Goal: Find specific page/section: Find specific page/section

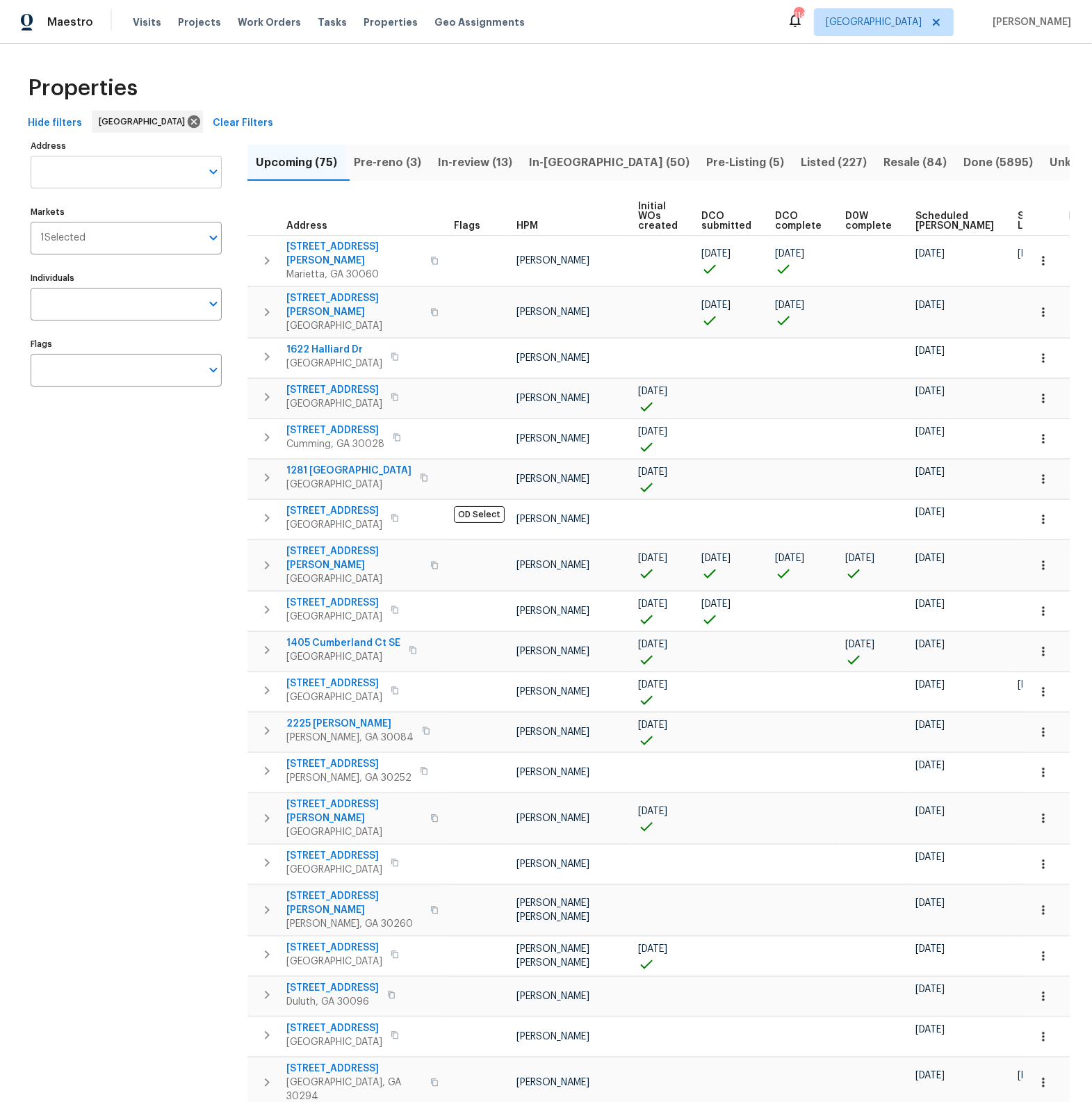
click at [106, 176] on input "Address" at bounding box center [116, 171] width 170 height 33
type input "520 donna"
click at [104, 208] on li "520 Donna Dr Brandon FL 33510" at bounding box center [125, 216] width 191 height 38
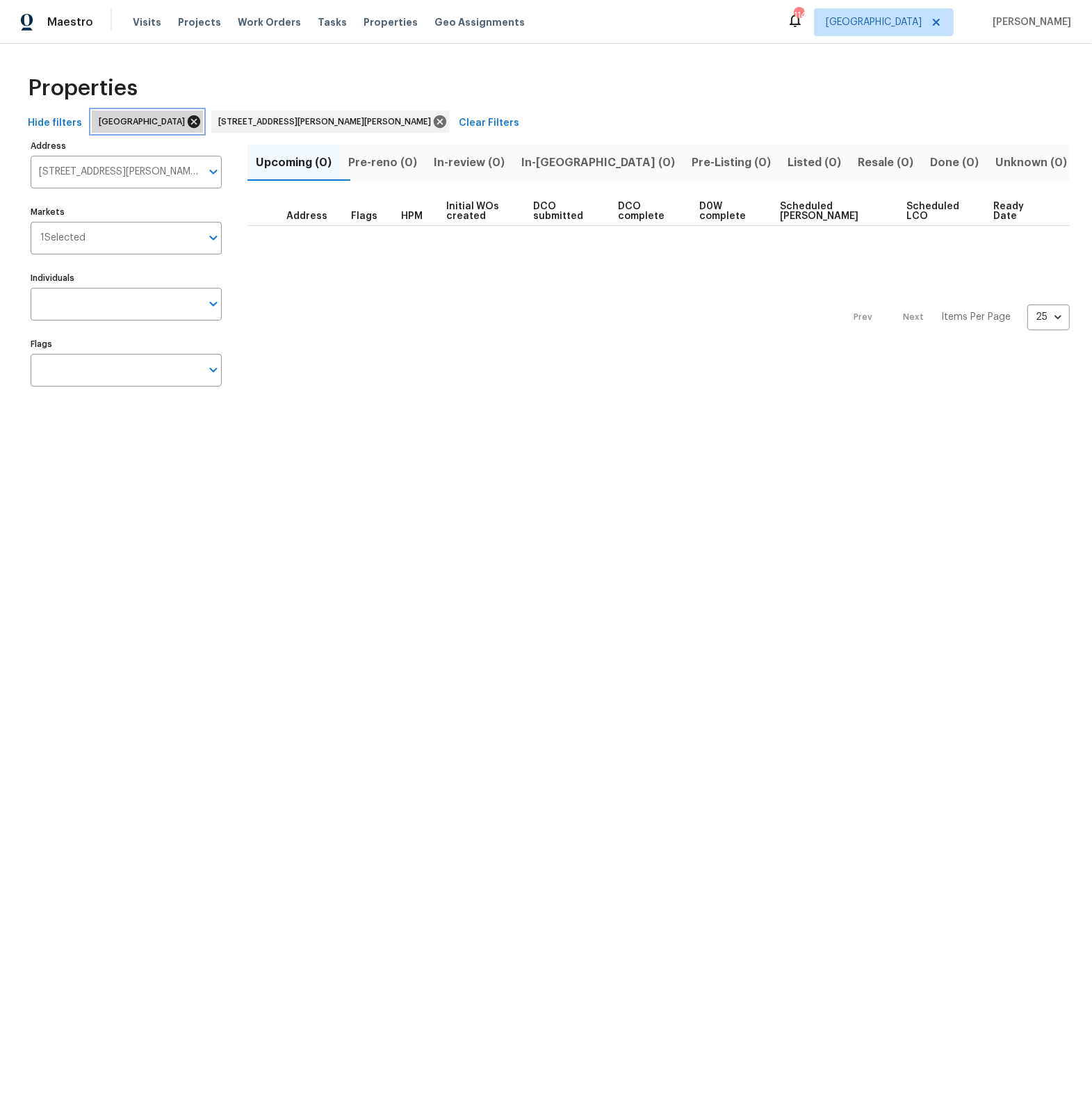
click at [186, 122] on icon at bounding box center [193, 121] width 15 height 15
click at [494, 163] on span "In-review (1)" at bounding box center [468, 163] width 67 height 20
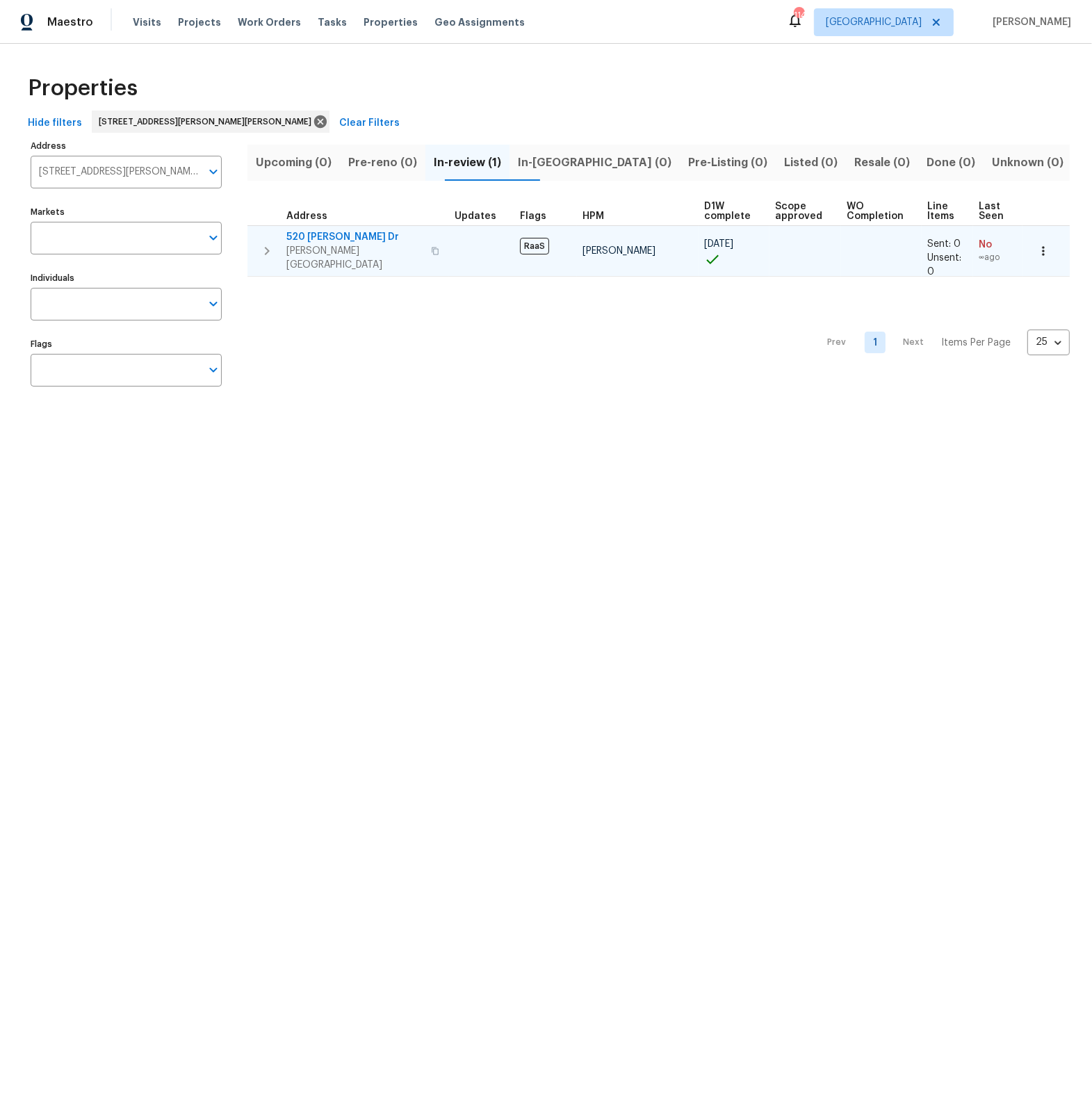
click at [324, 238] on span "520 Donna Dr" at bounding box center [355, 237] width 137 height 14
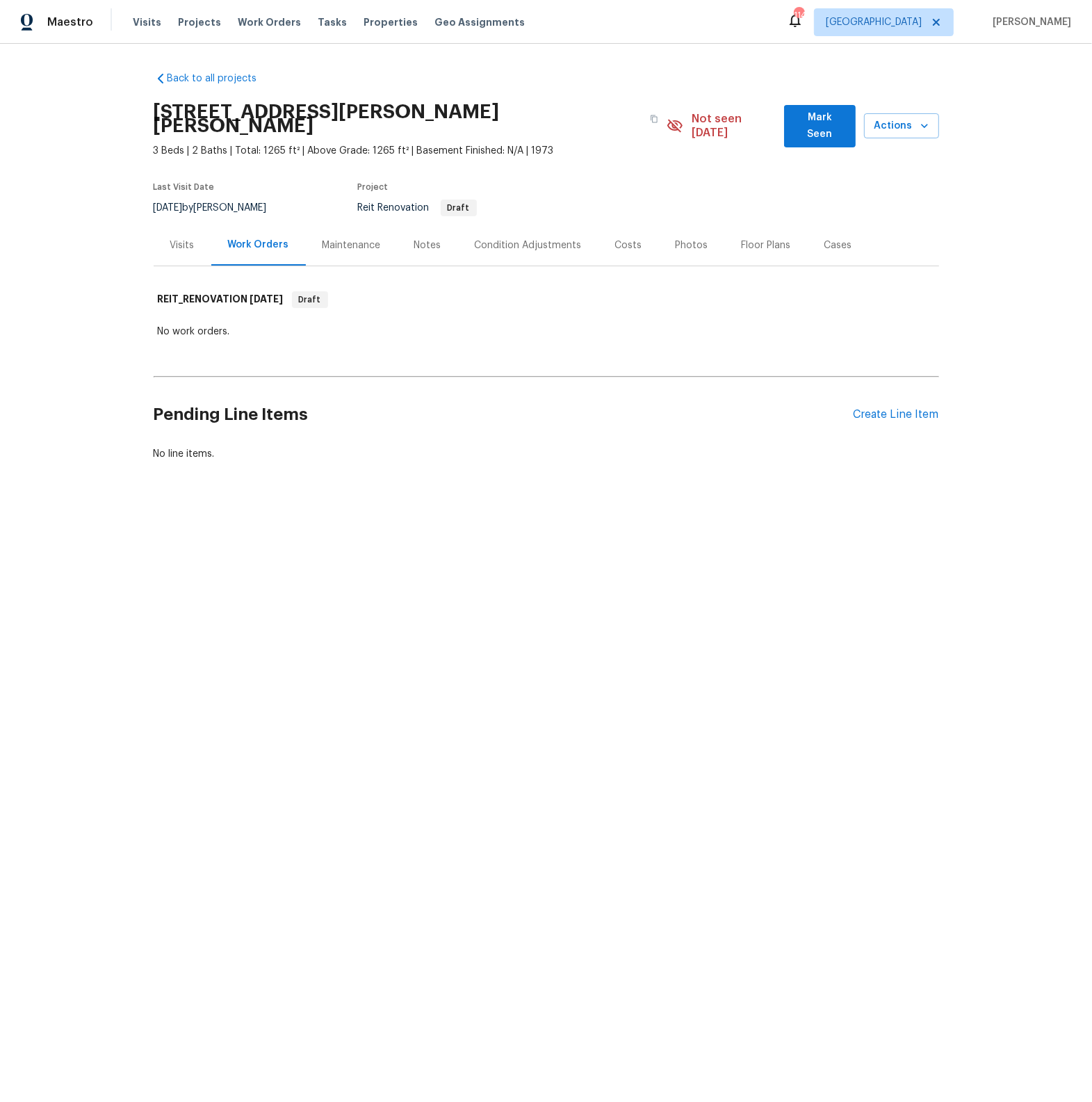
click at [186, 239] on div "Visits" at bounding box center [182, 246] width 25 height 14
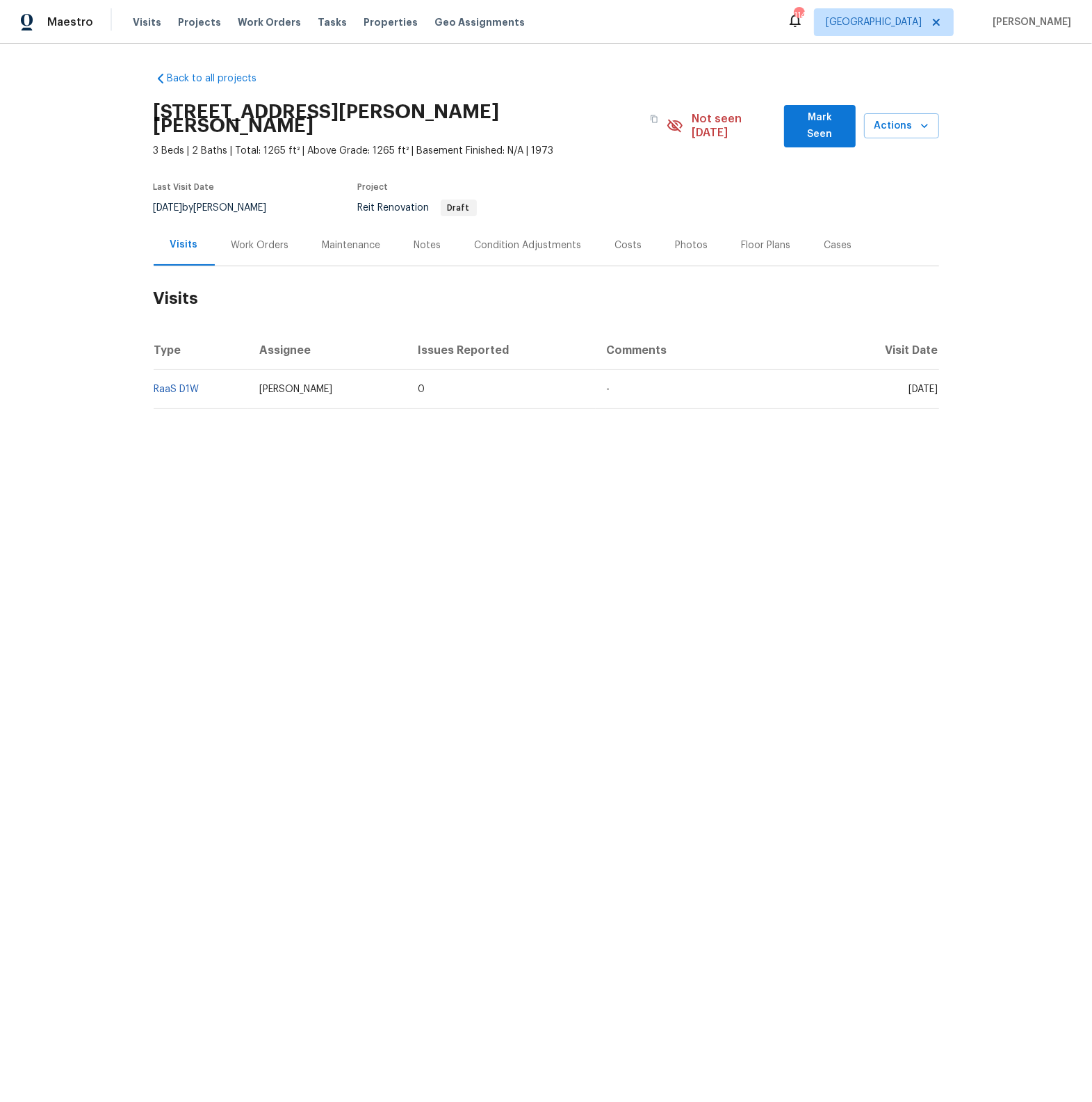
click at [201, 373] on td "RaaS D1W" at bounding box center [201, 388] width 95 height 39
click at [192, 385] on link "RaaS D1W" at bounding box center [177, 389] width 46 height 10
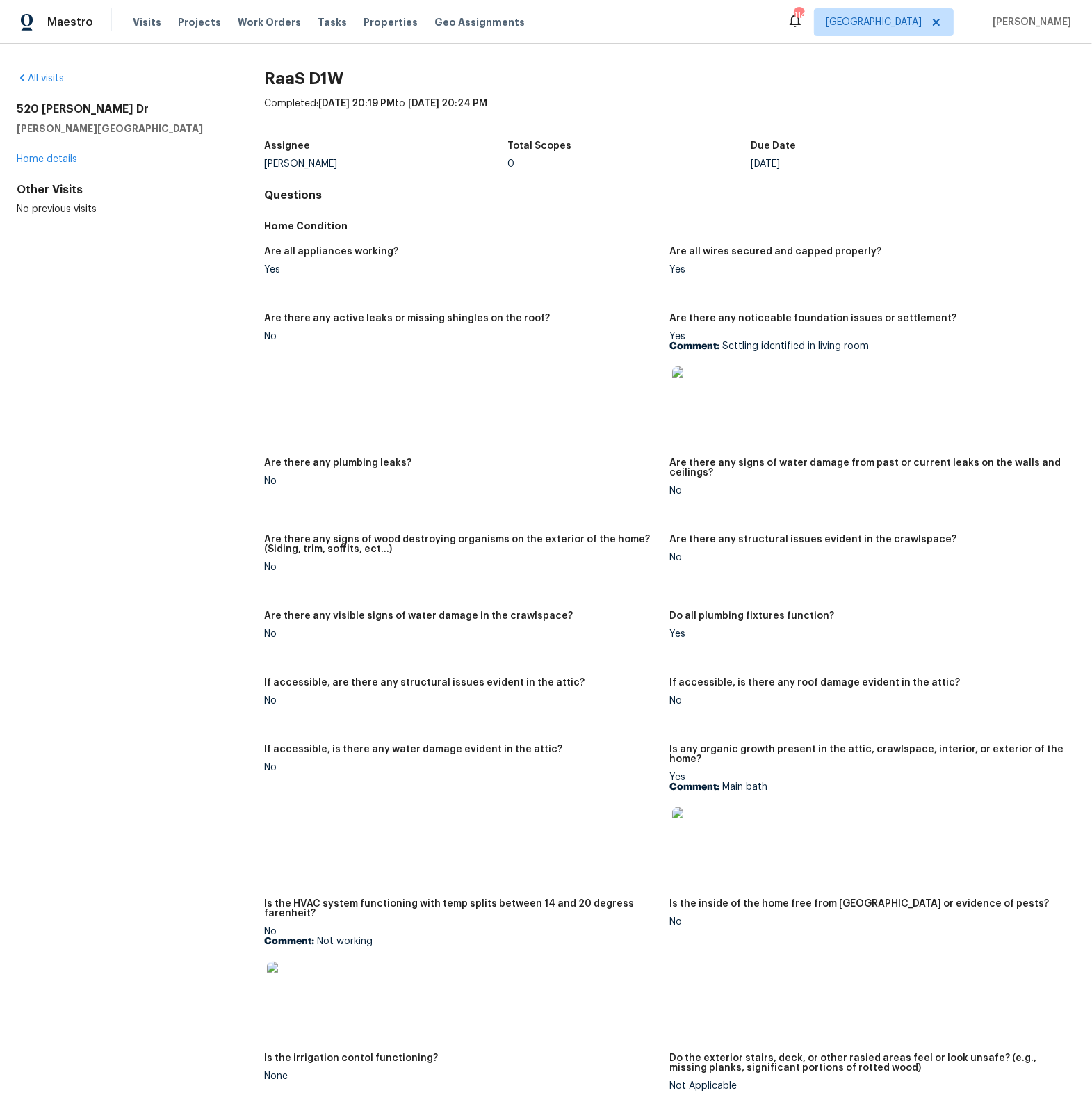
click at [703, 390] on img at bounding box center [694, 388] width 45 height 45
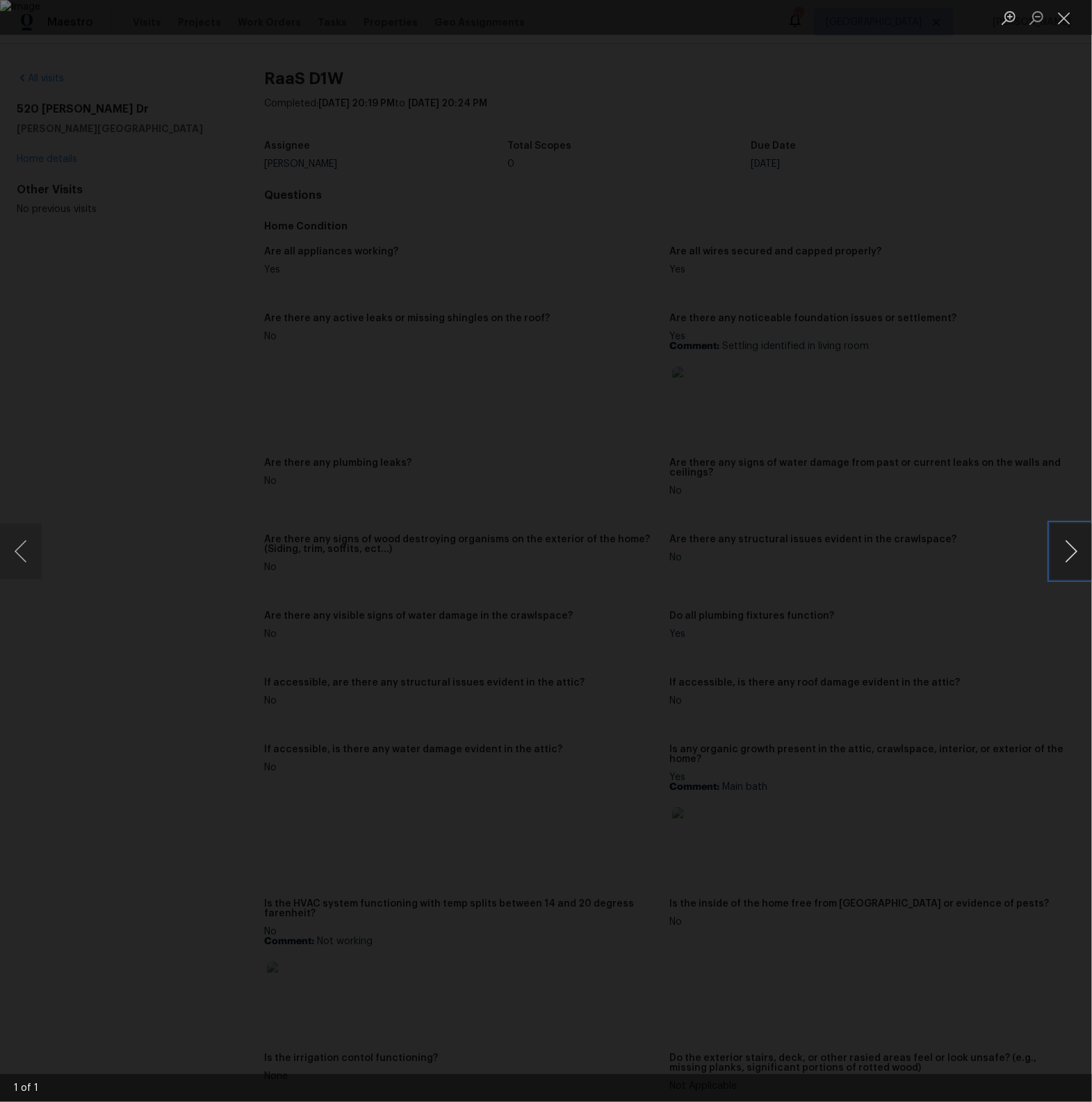
click at [1065, 551] on button "Next image" at bounding box center [1071, 551] width 42 height 55
click at [1062, 15] on button "Close lightbox" at bounding box center [1064, 18] width 28 height 25
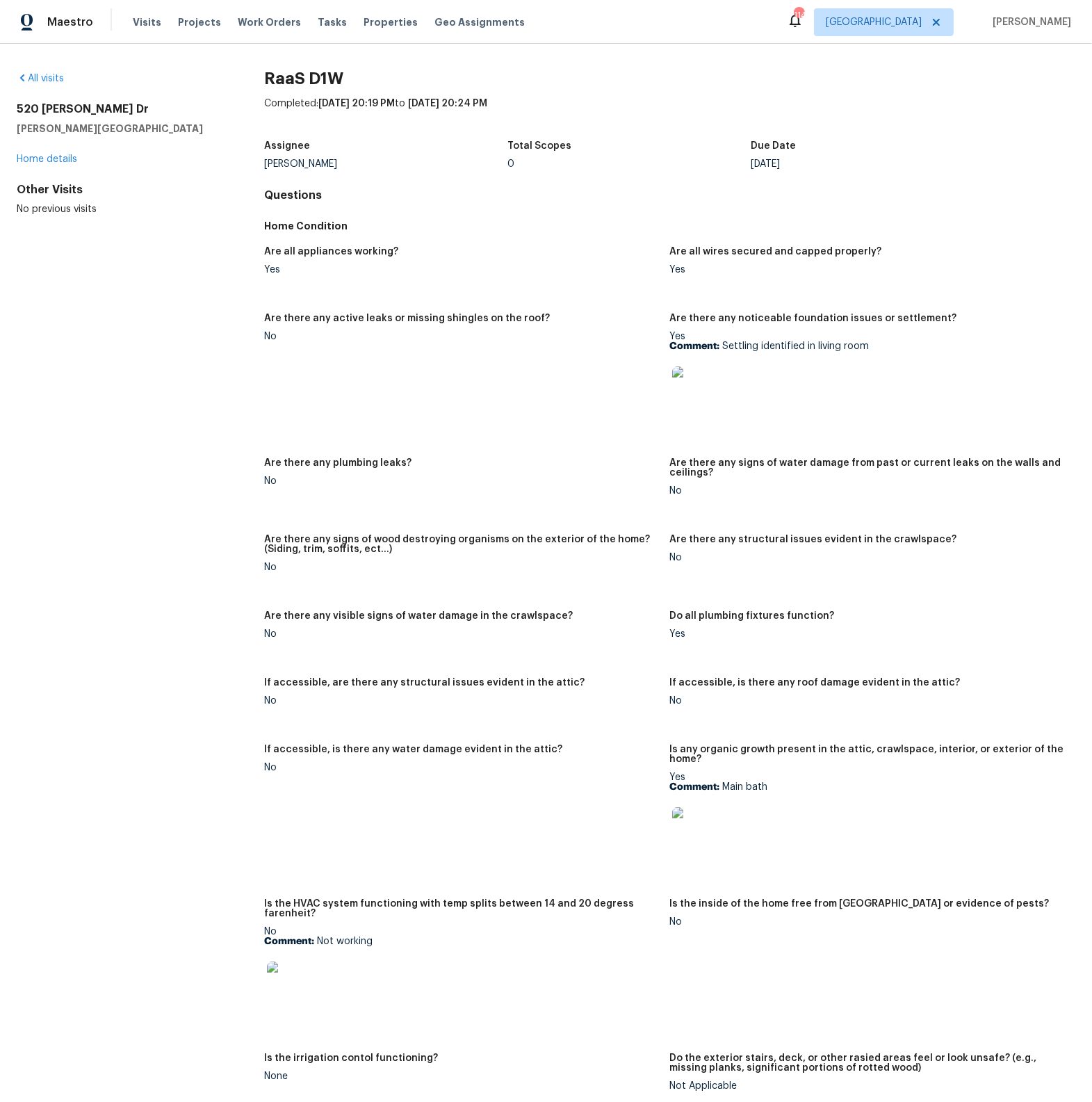
click at [698, 829] on img at bounding box center [694, 829] width 45 height 45
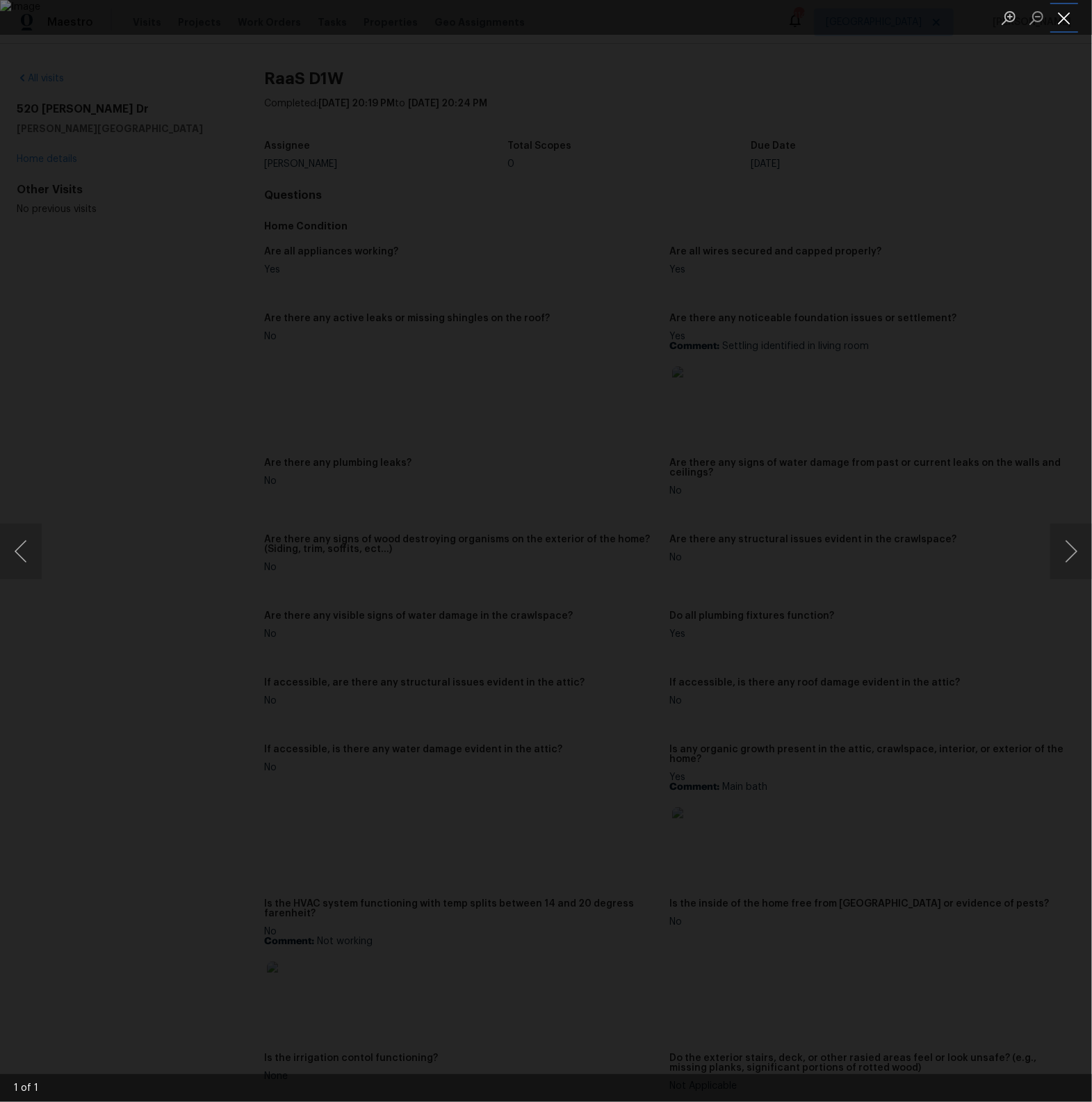
click at [1061, 23] on button "Close lightbox" at bounding box center [1064, 18] width 28 height 25
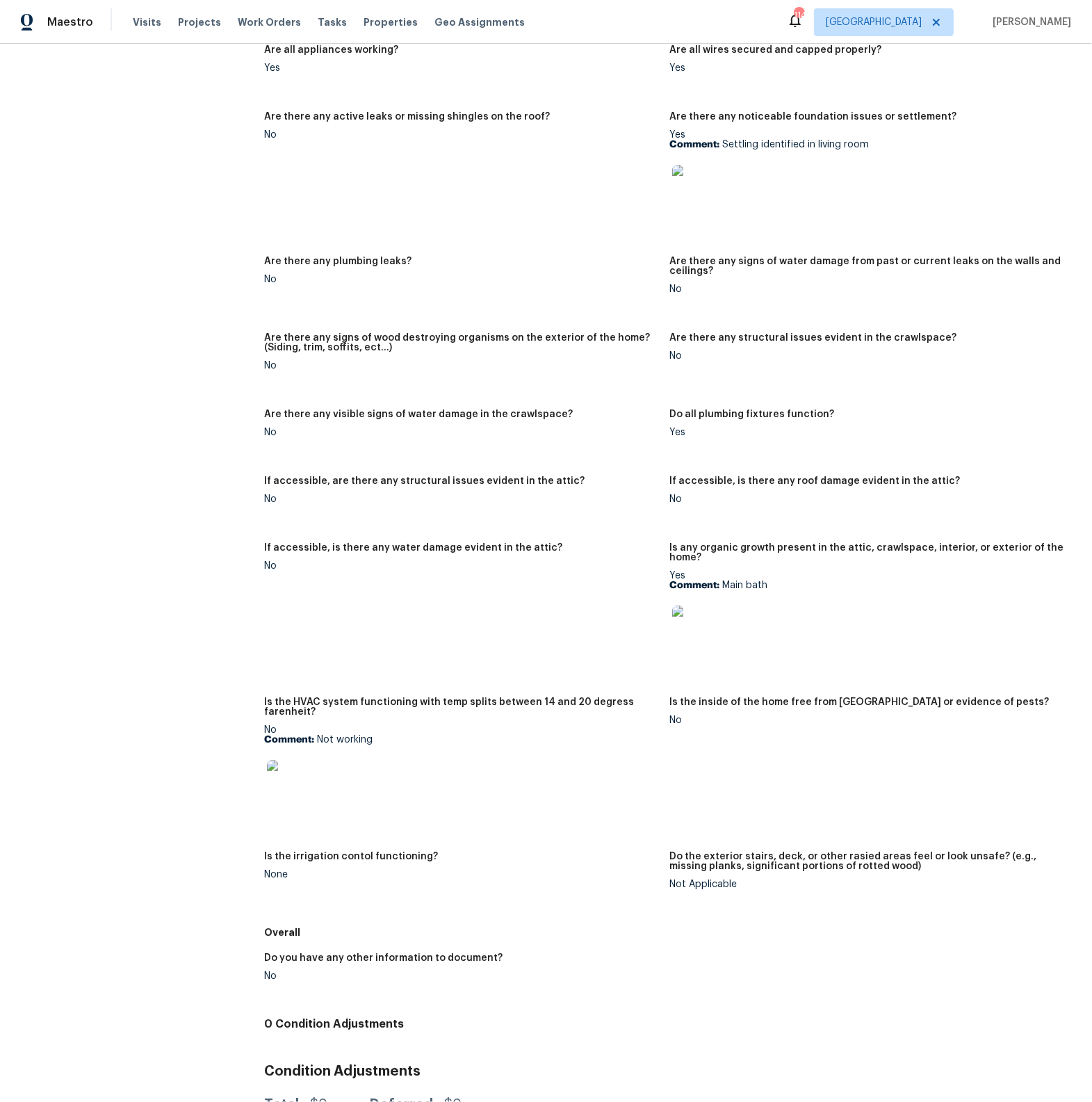
scroll to position [198, 0]
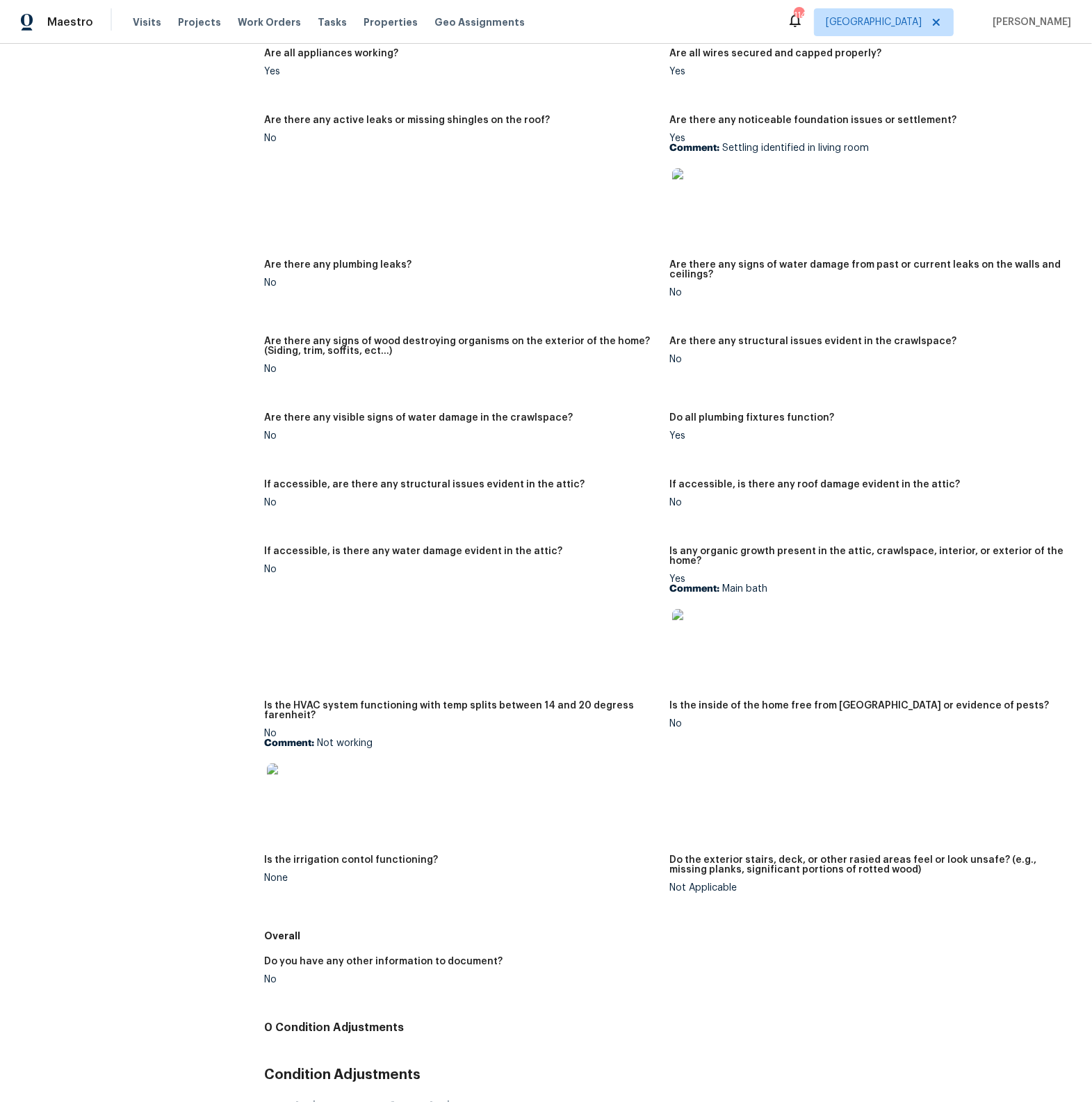
click at [285, 792] on img at bounding box center [288, 785] width 45 height 45
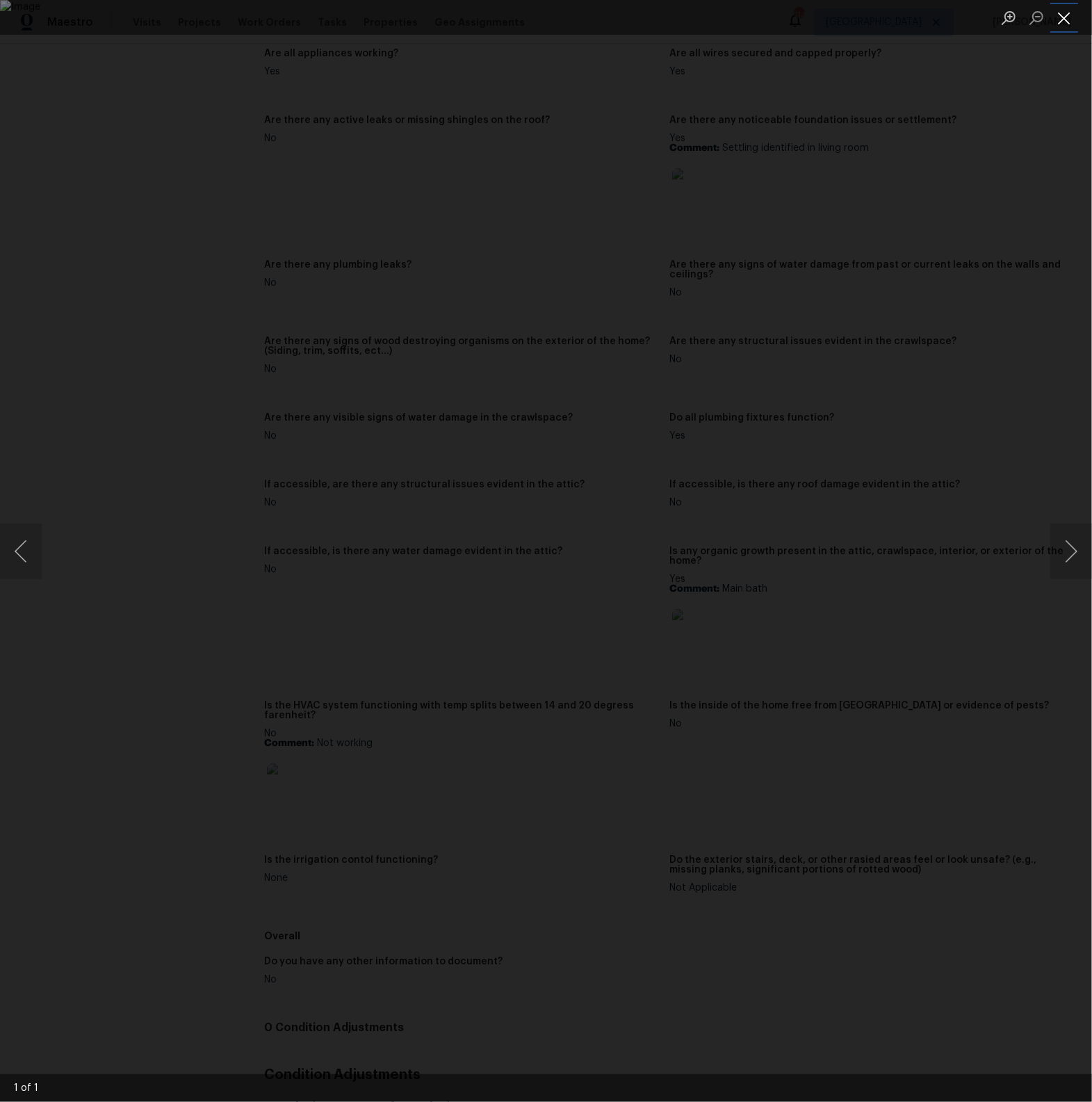
click at [1064, 22] on button "Close lightbox" at bounding box center [1064, 18] width 28 height 25
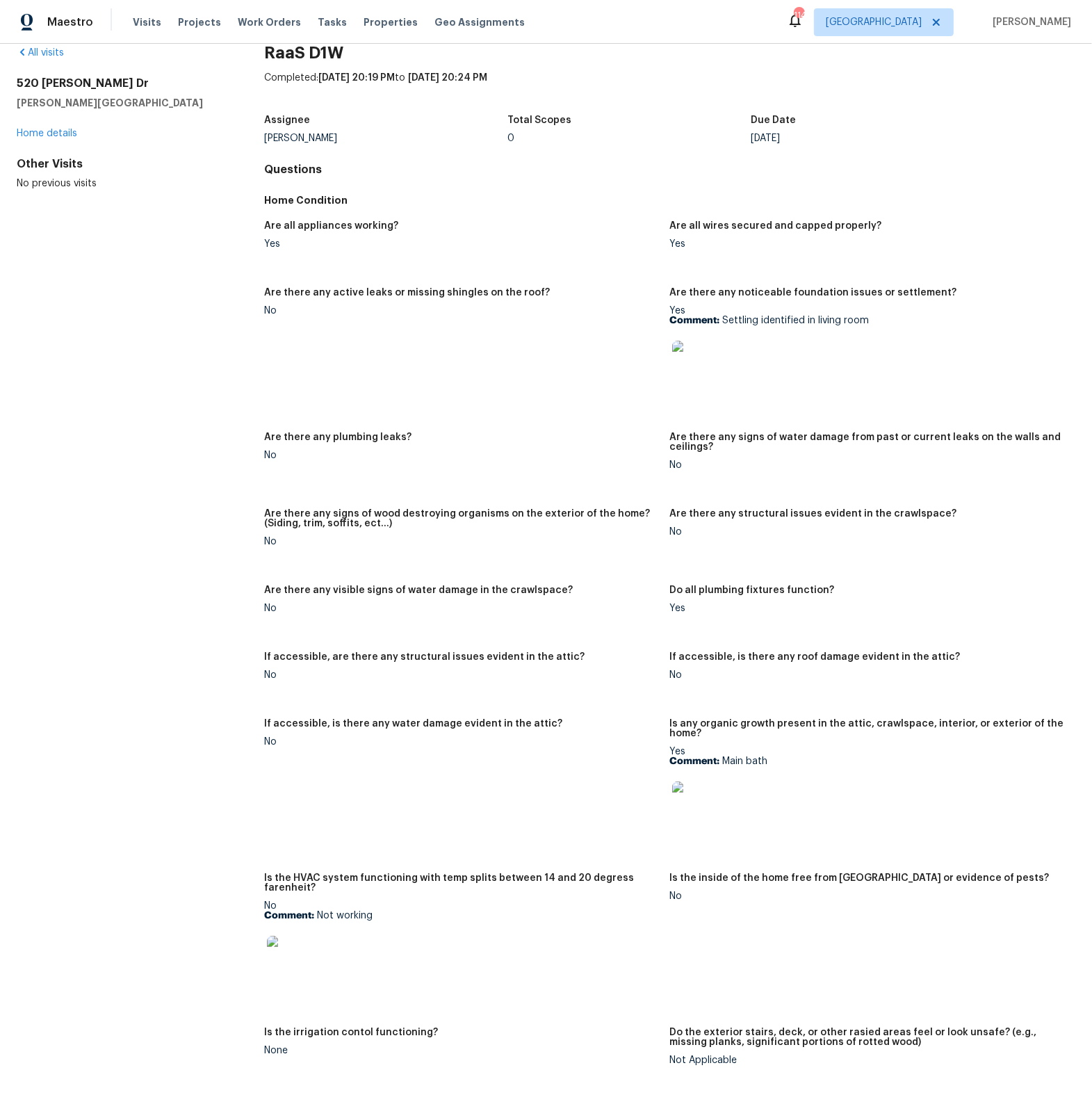
scroll to position [0, 0]
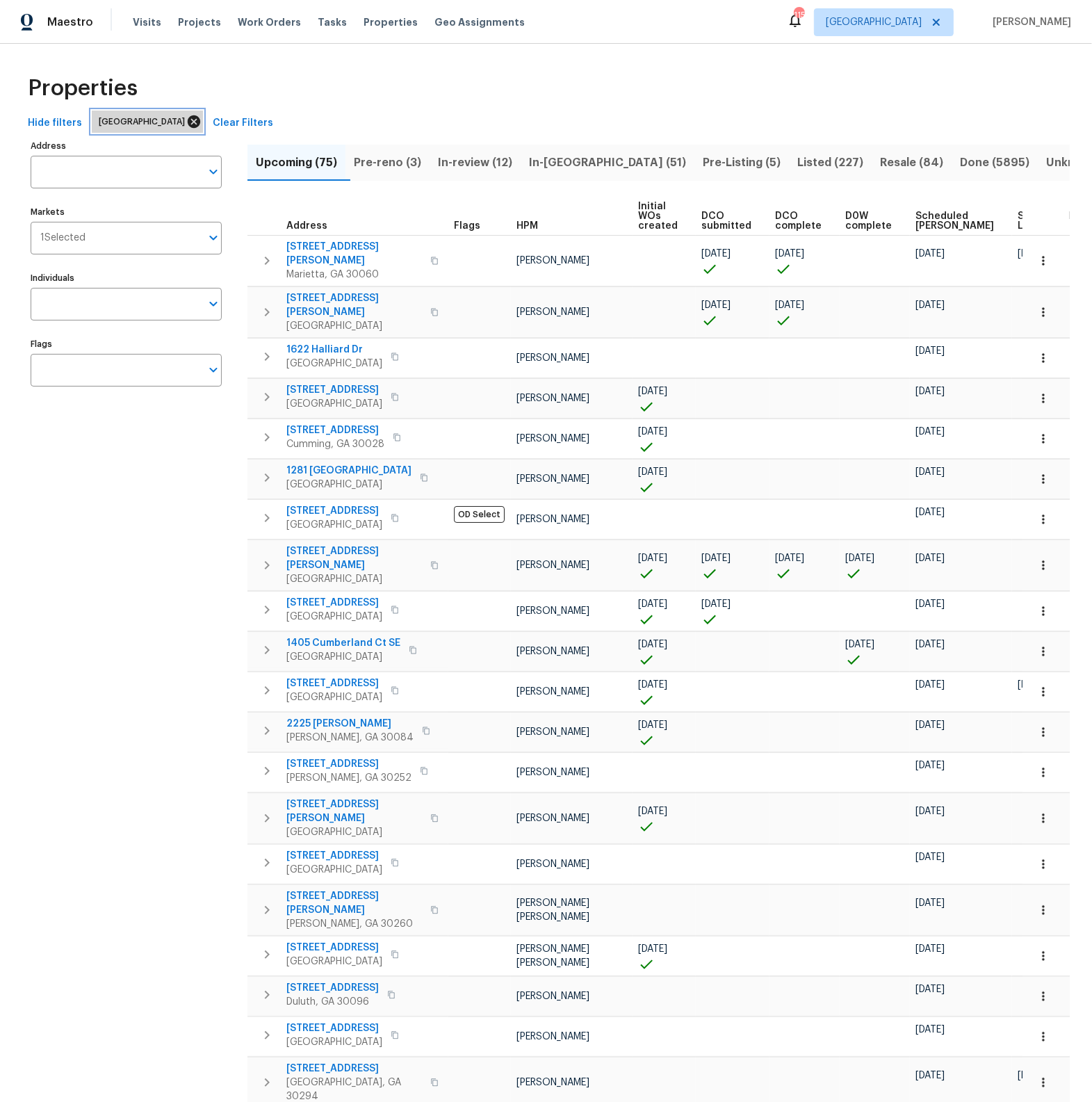
click at [186, 123] on icon at bounding box center [193, 121] width 15 height 15
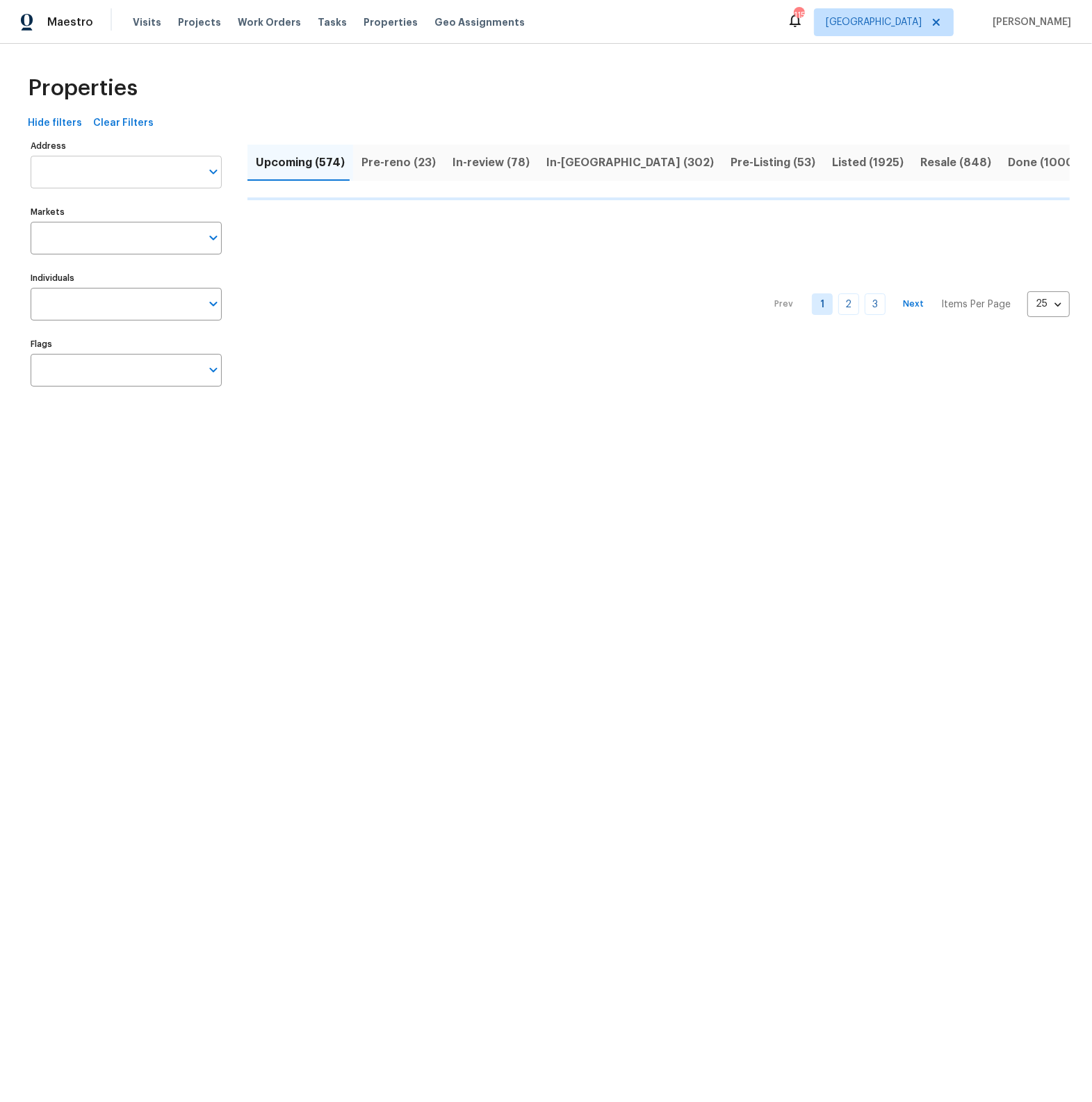
click at [127, 175] on input "Address" at bounding box center [116, 171] width 170 height 33
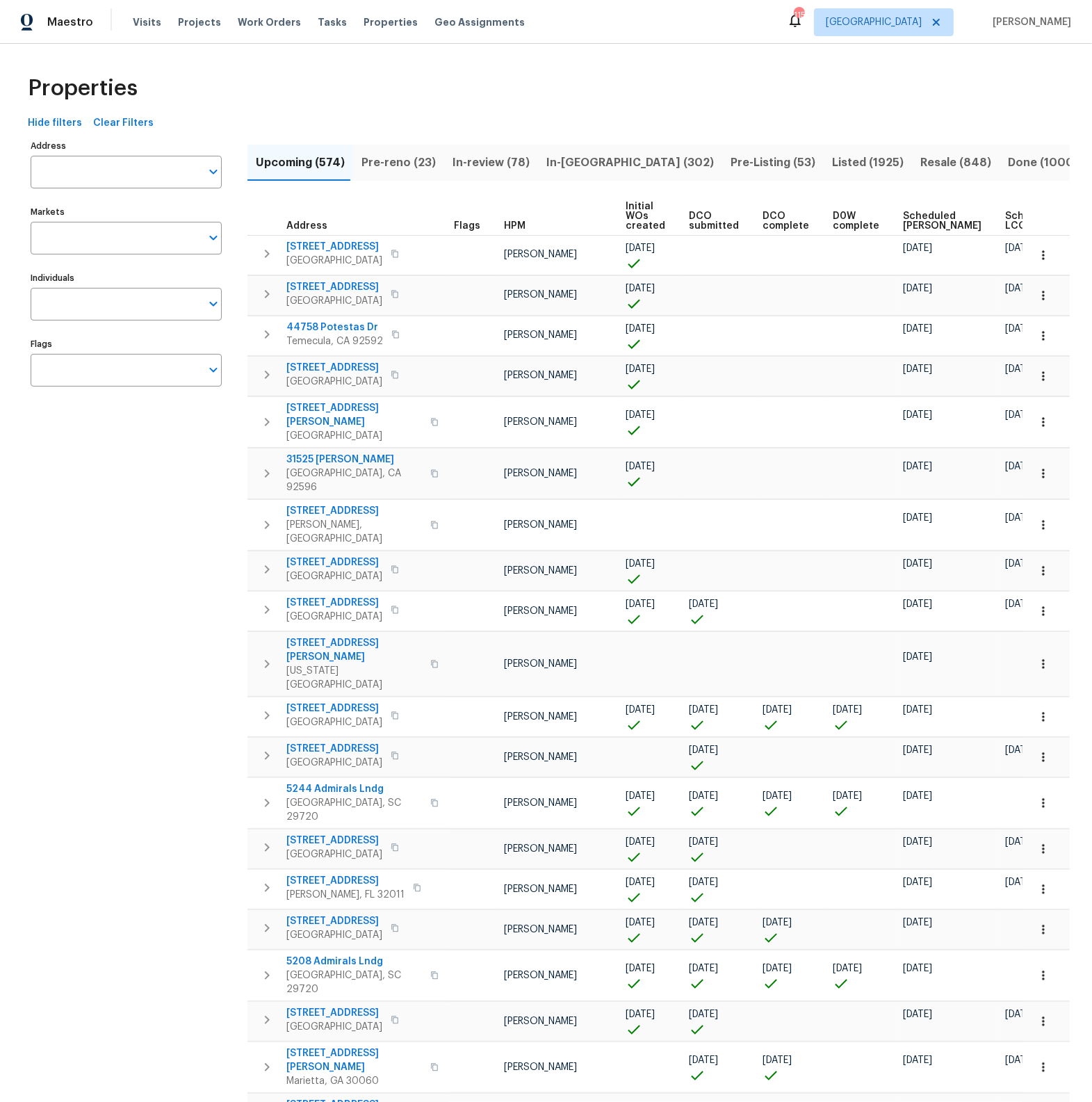
click at [127, 175] on input "Address" at bounding box center [116, 171] width 170 height 33
type input "6359"
click at [118, 243] on li "[STREET_ADDRESS]" at bounding box center [125, 231] width 191 height 23
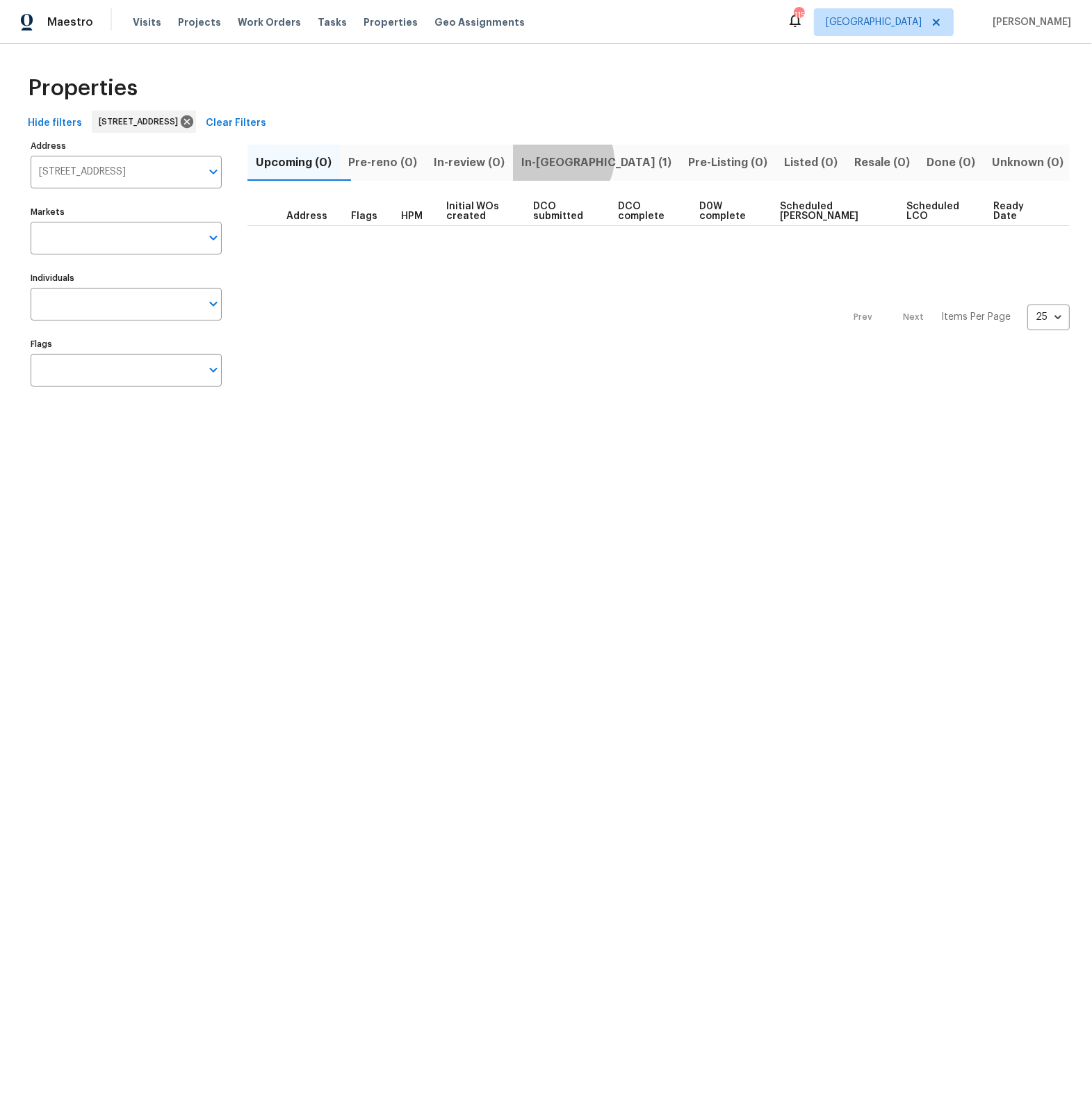
click at [591, 160] on span "In-[GEOGRAPHIC_DATA] (1)" at bounding box center [597, 163] width 151 height 20
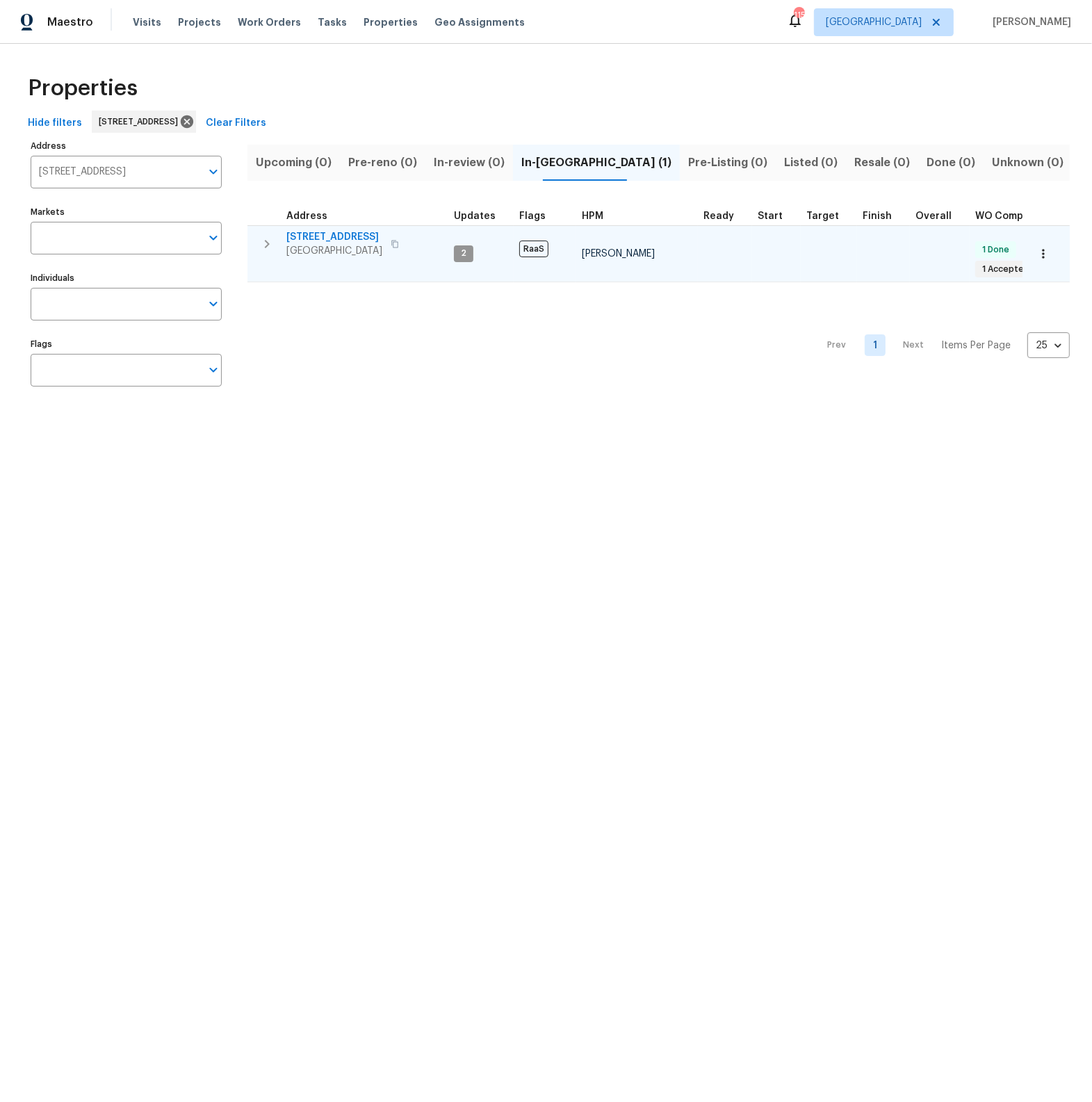
click at [333, 234] on span "[STREET_ADDRESS]" at bounding box center [334, 237] width 96 height 14
